Goal: Find specific page/section: Find specific page/section

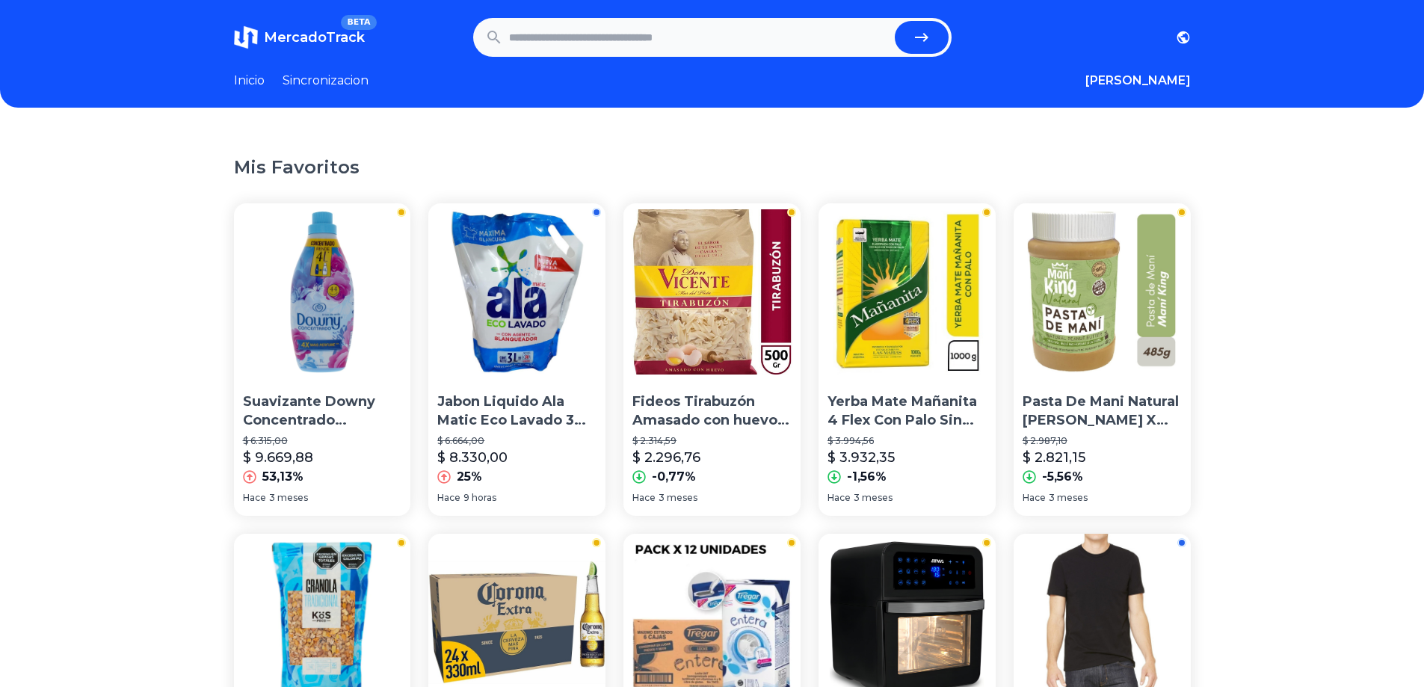
click at [523, 331] on img at bounding box center [516, 291] width 177 height 177
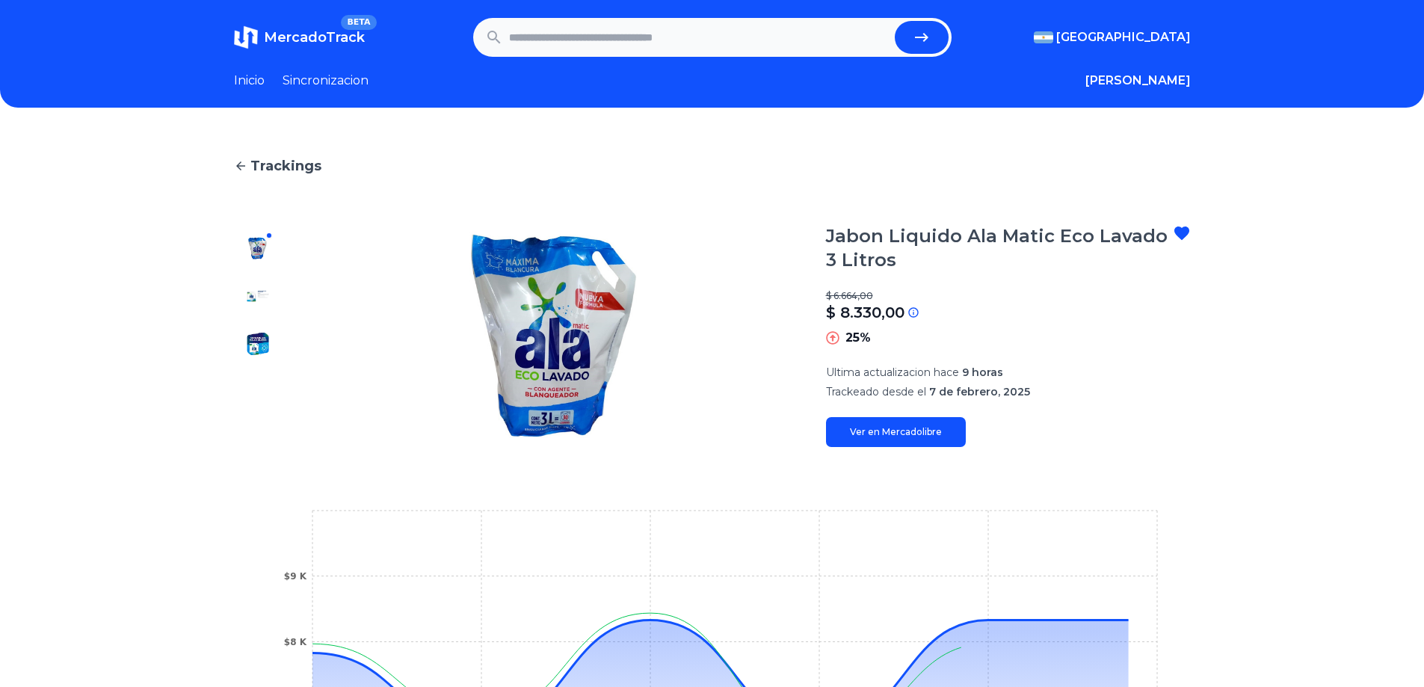
click at [903, 432] on link "Ver en Mercadolibre" at bounding box center [896, 432] width 140 height 30
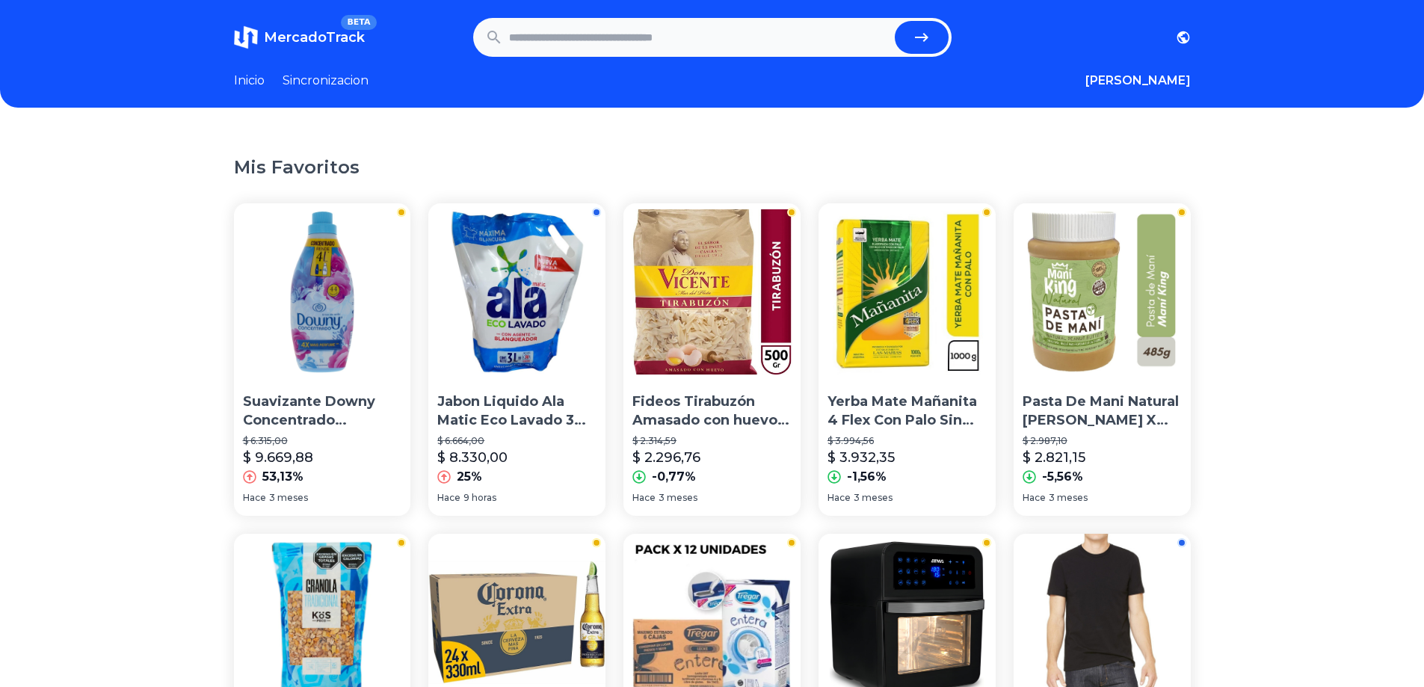
click at [328, 333] on img at bounding box center [322, 291] width 177 height 177
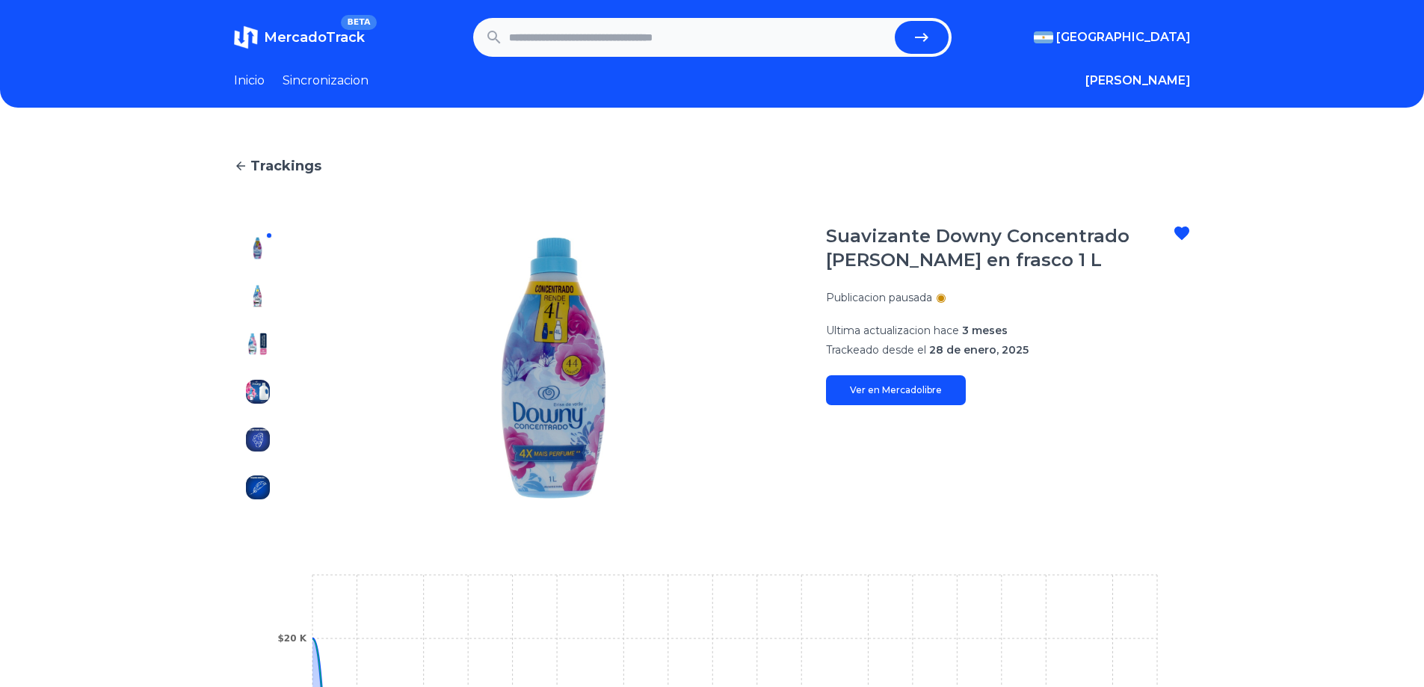
click at [925, 386] on link "Ver en Mercadolibre" at bounding box center [896, 390] width 140 height 30
